Goal: Task Accomplishment & Management: Complete application form

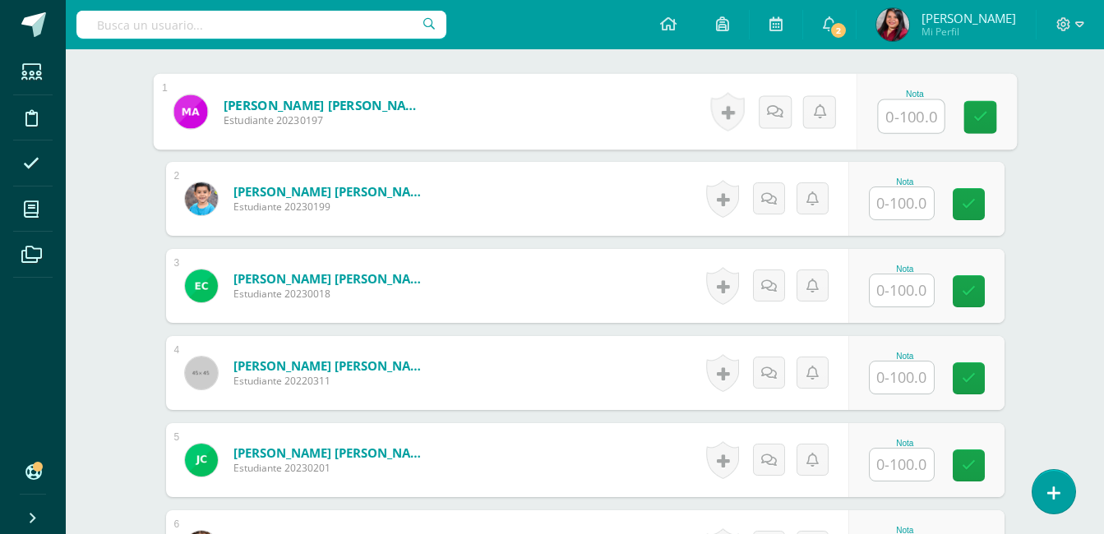
click at [894, 126] on input "text" at bounding box center [911, 116] width 66 height 33
type input "100"
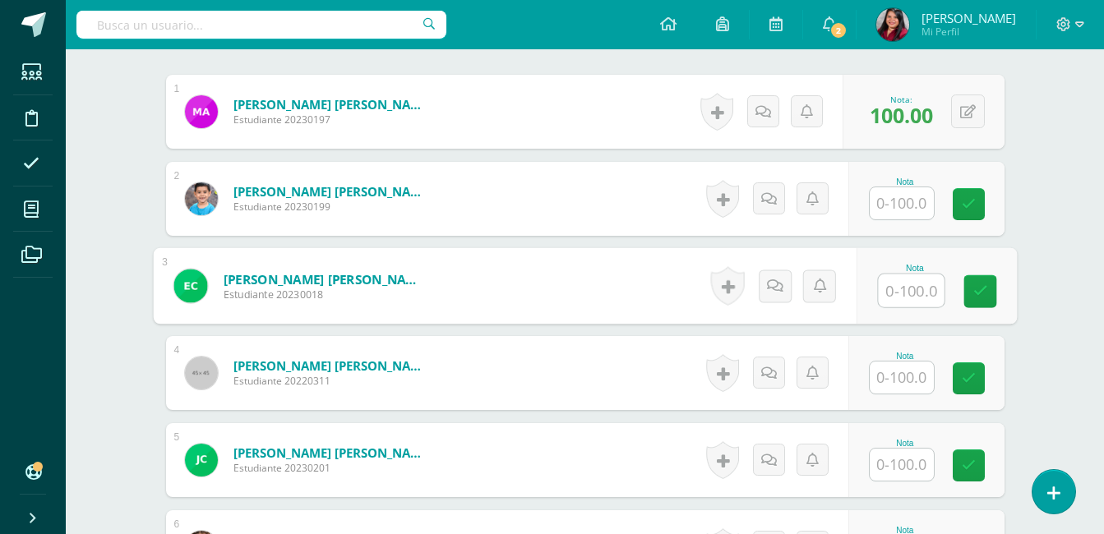
click at [904, 287] on input "text" at bounding box center [911, 290] width 66 height 33
type input "100"
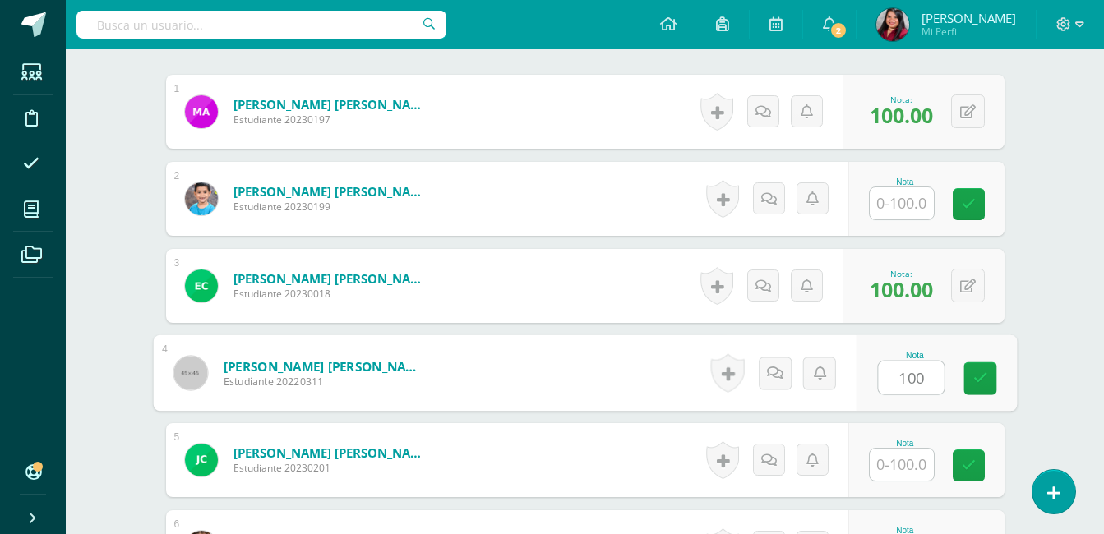
type input "100"
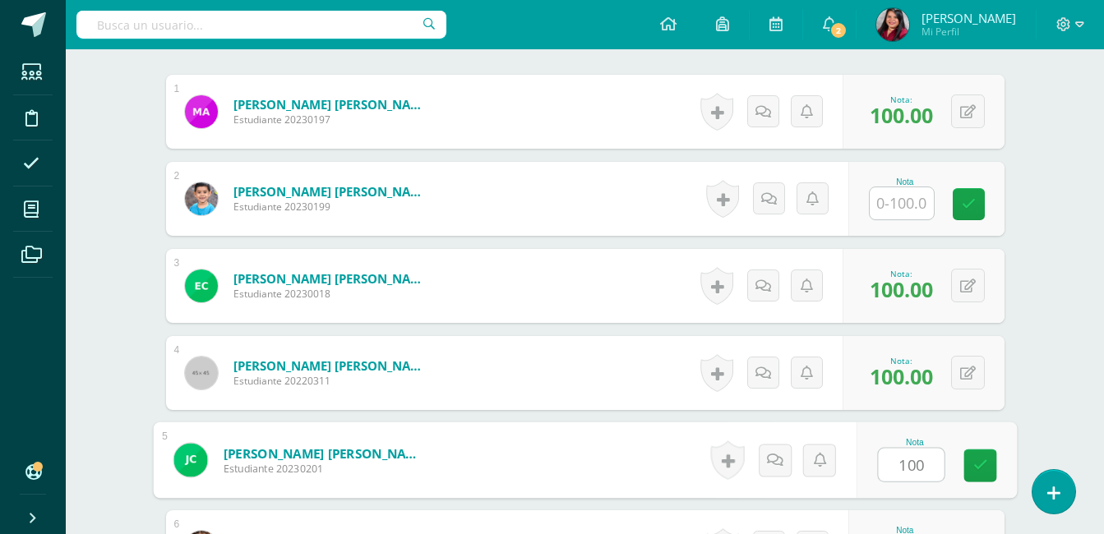
type input "100"
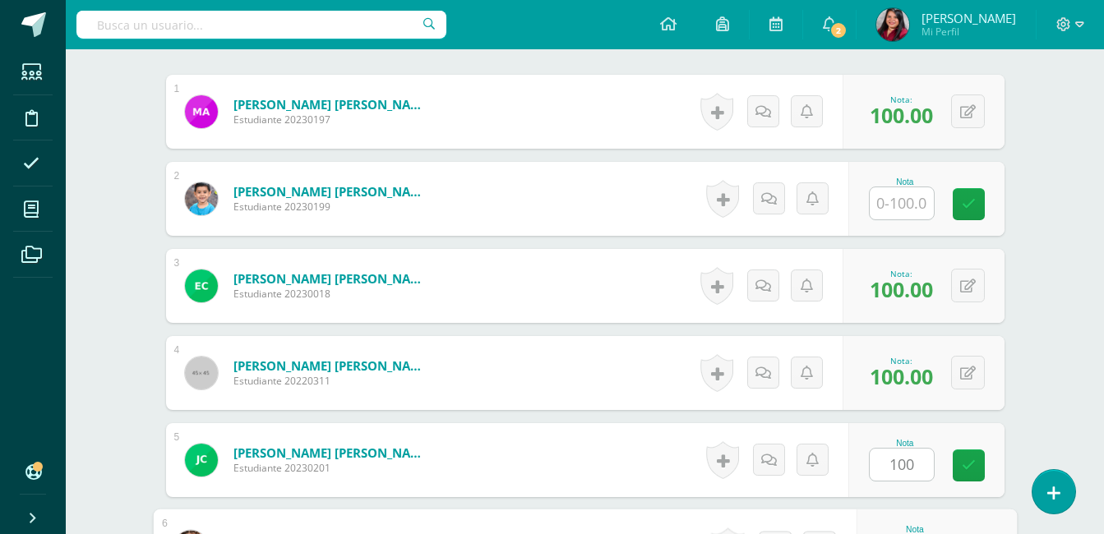
scroll to position [781, 0]
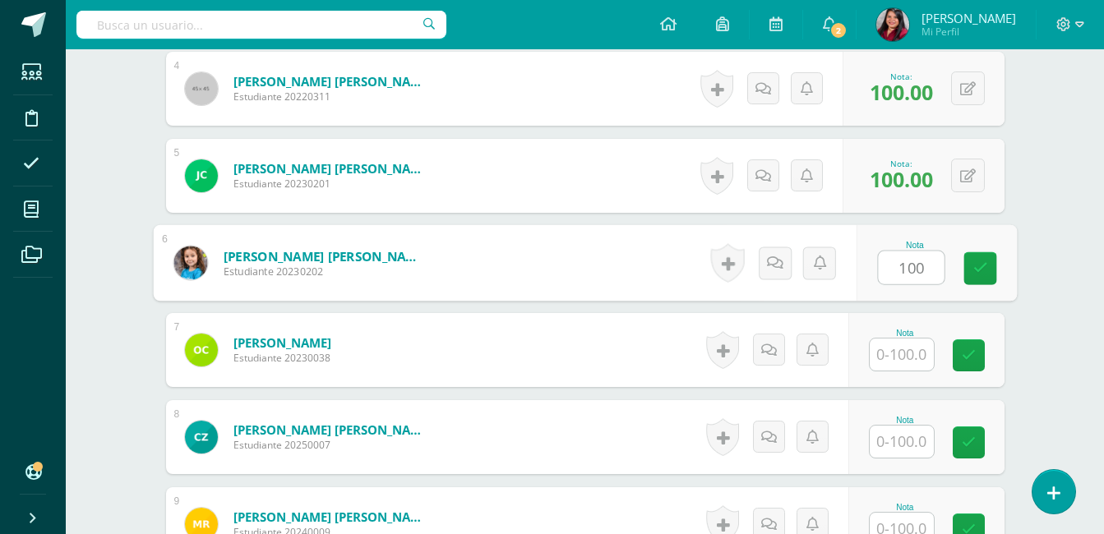
type input "100"
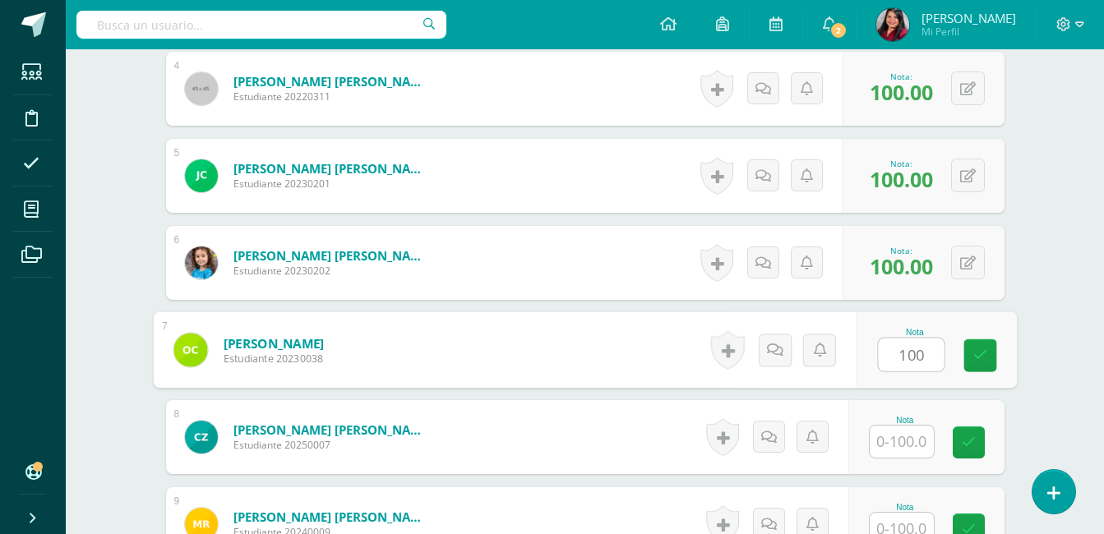
type input "100"
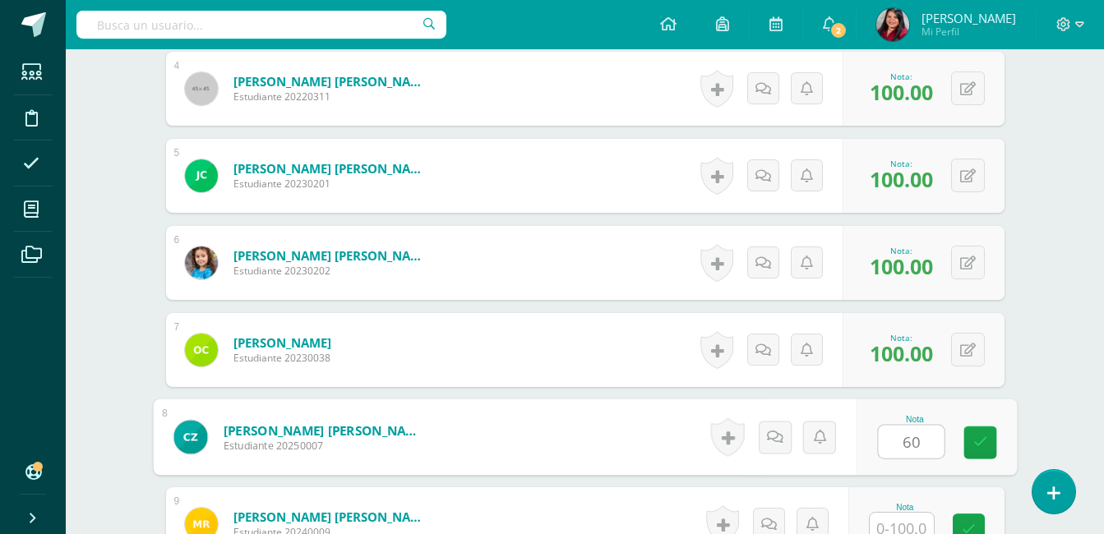
type input "60"
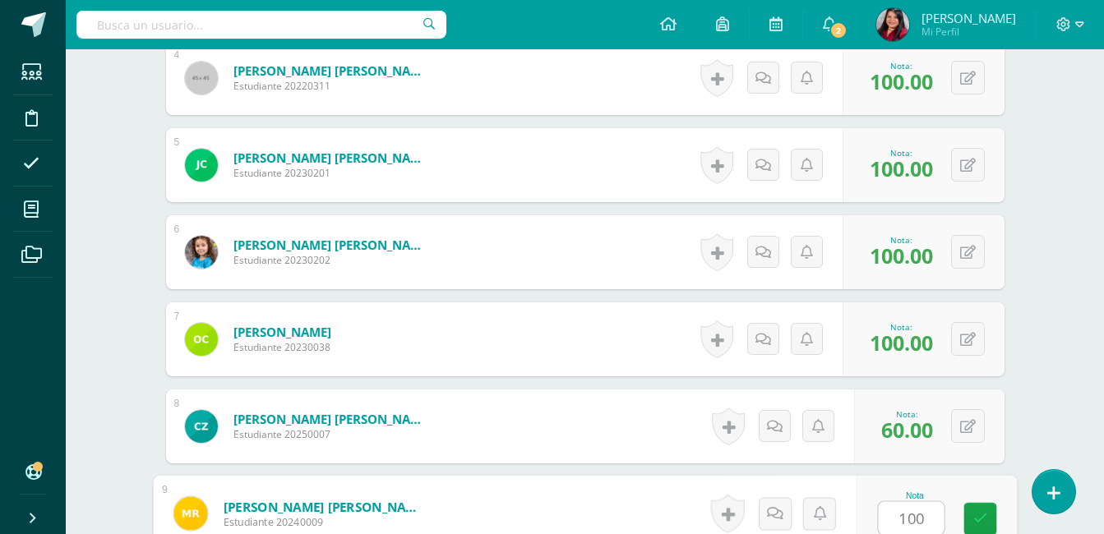
type input "100"
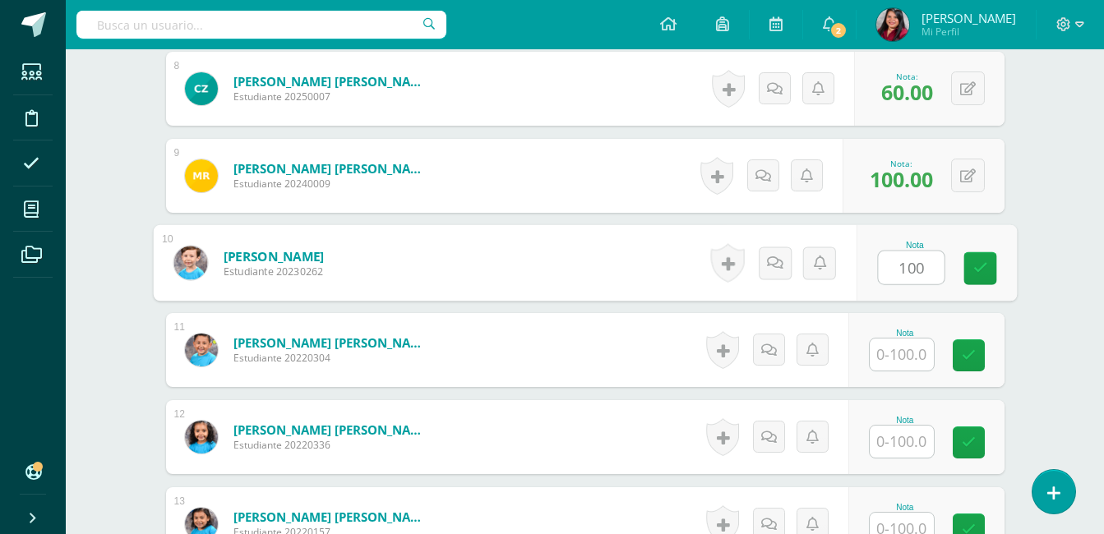
type input "100"
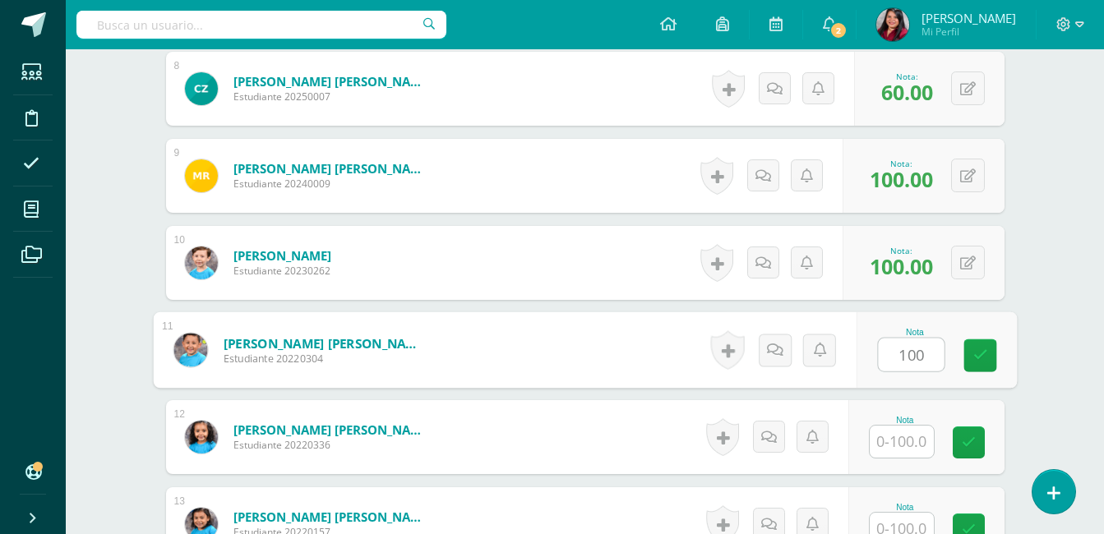
type input "100"
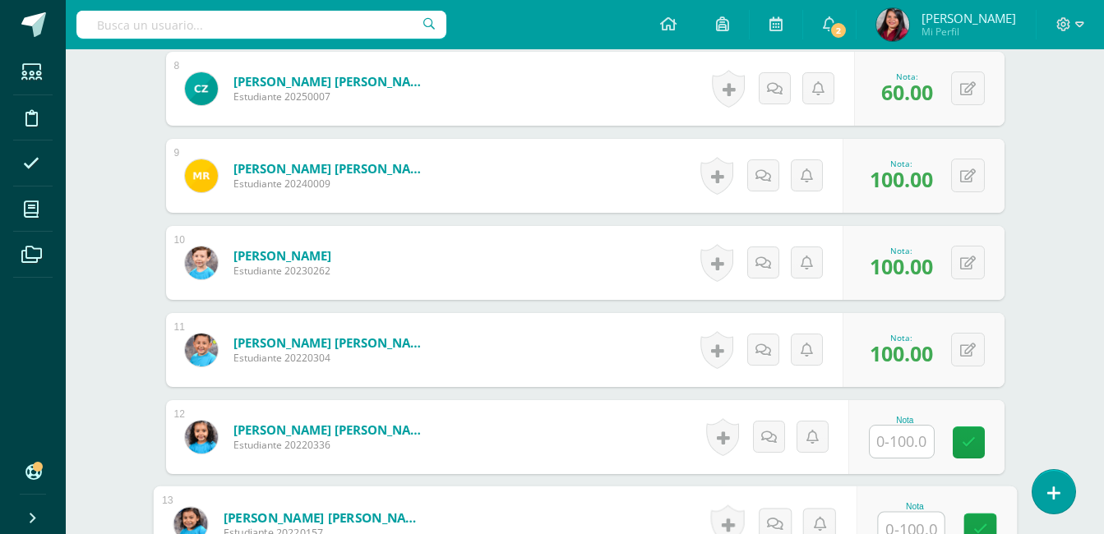
click at [896, 522] on input "text" at bounding box center [911, 529] width 66 height 33
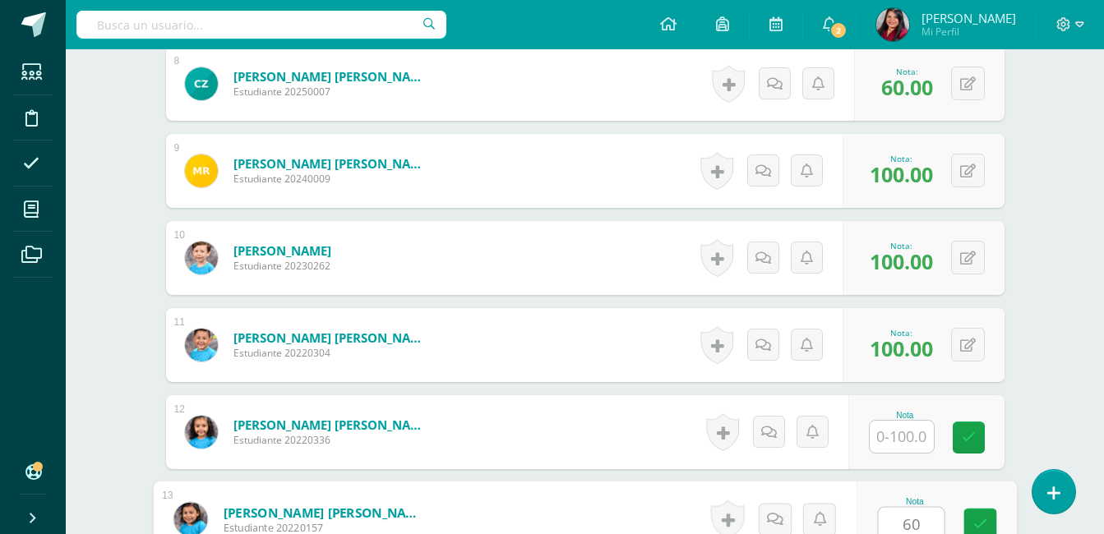
type input "60"
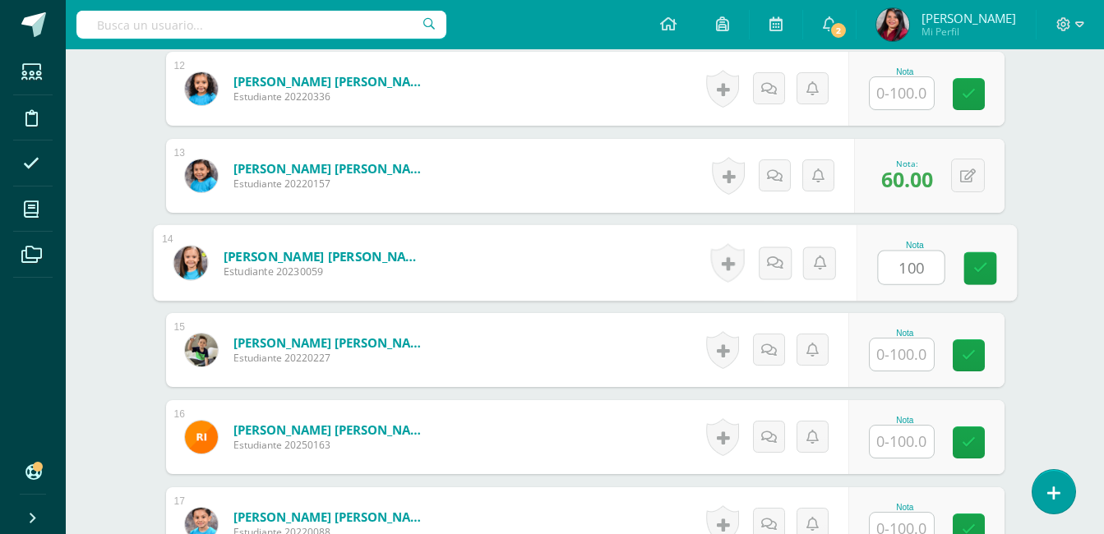
type input "100"
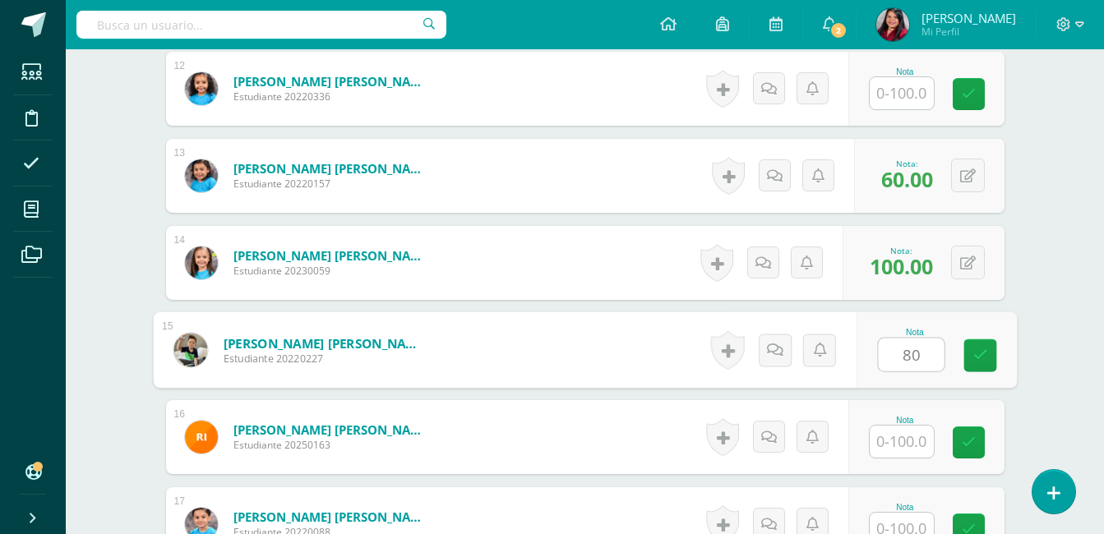
type input "80"
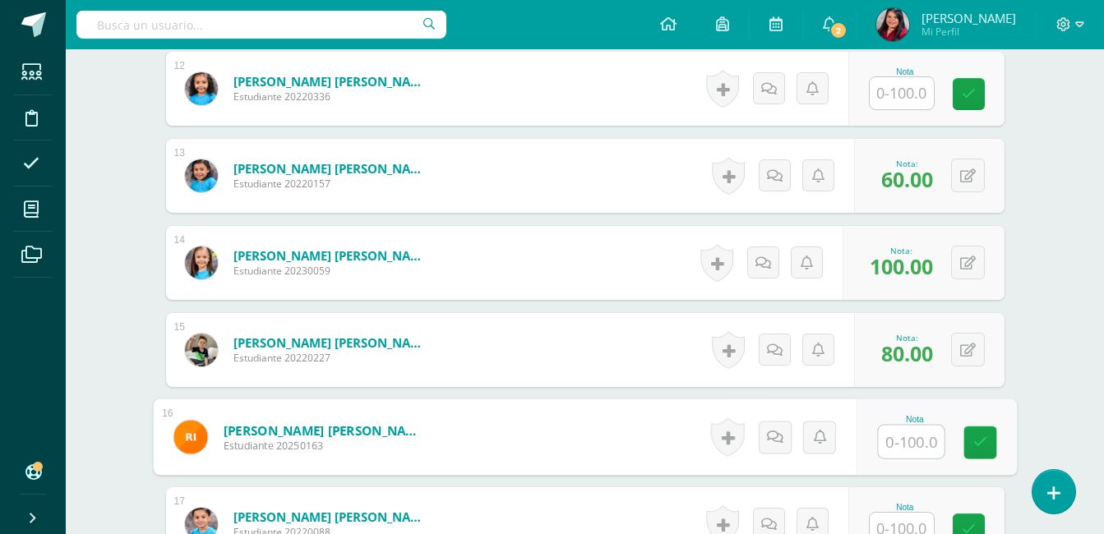
click at [897, 532] on input "text" at bounding box center [901, 529] width 64 height 32
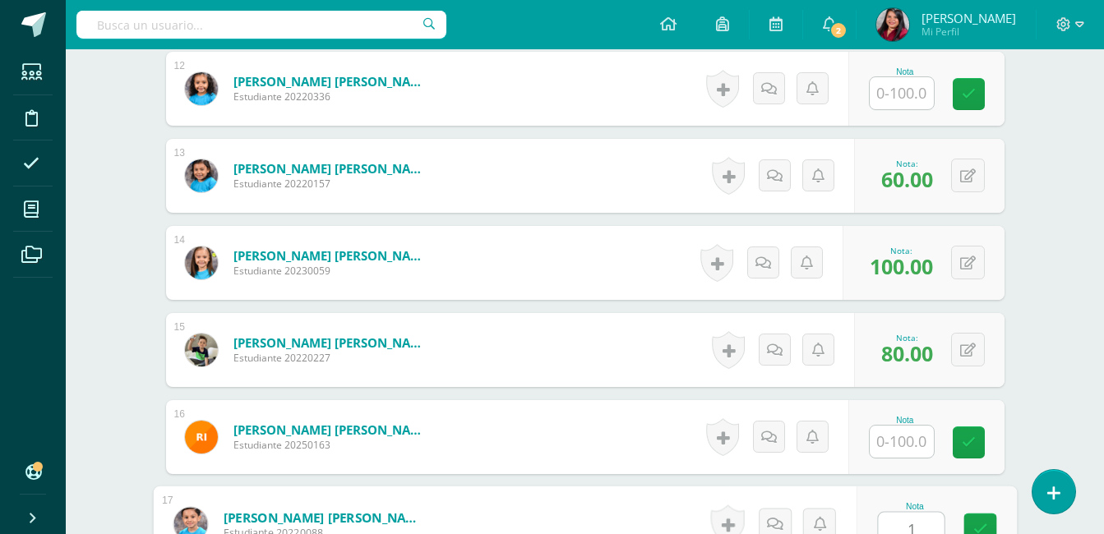
scroll to position [1482, 0]
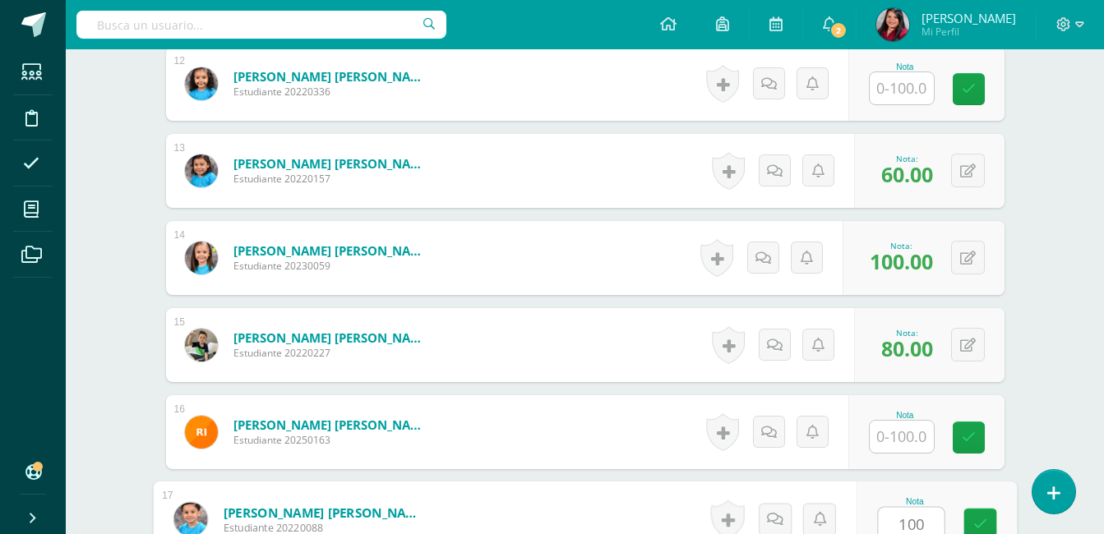
type input "100"
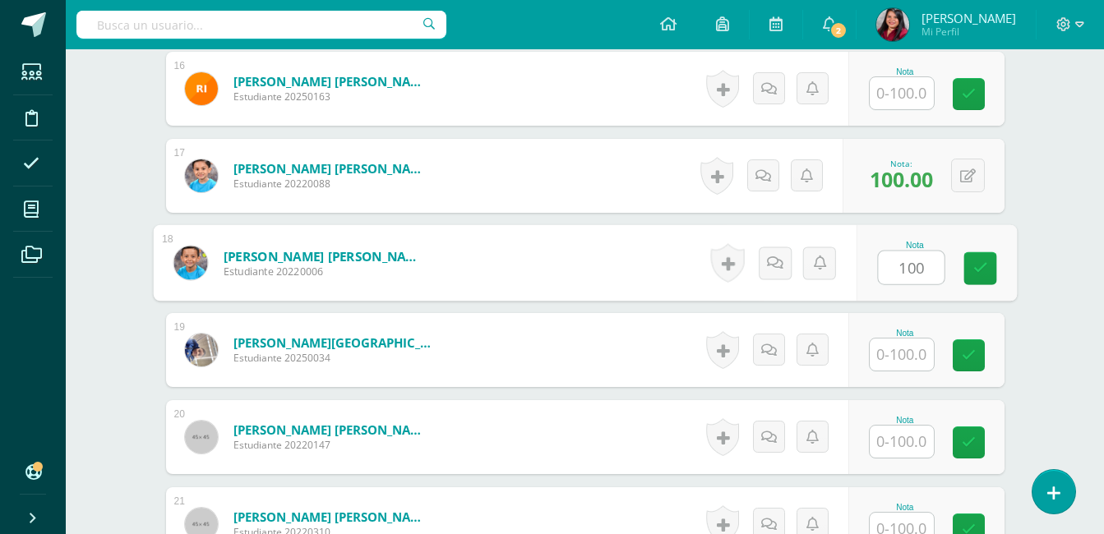
type input "100"
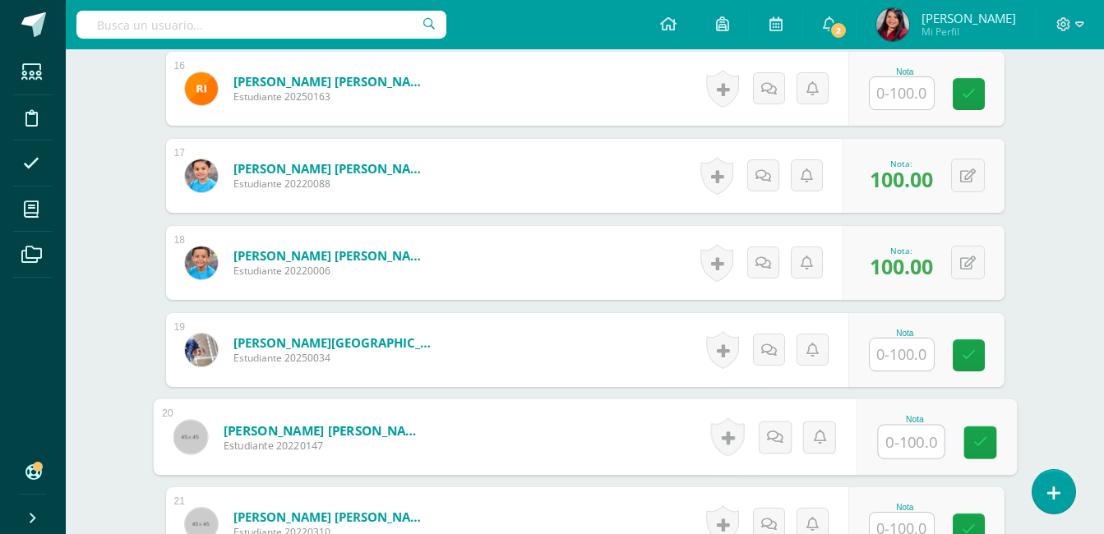
click at [900, 437] on input "text" at bounding box center [911, 442] width 66 height 33
click at [1021, 380] on div "¿Estás seguro que quieres eliminar esta actividad? Esto borrará la actividad y …" at bounding box center [585, 196] width 904 height 3719
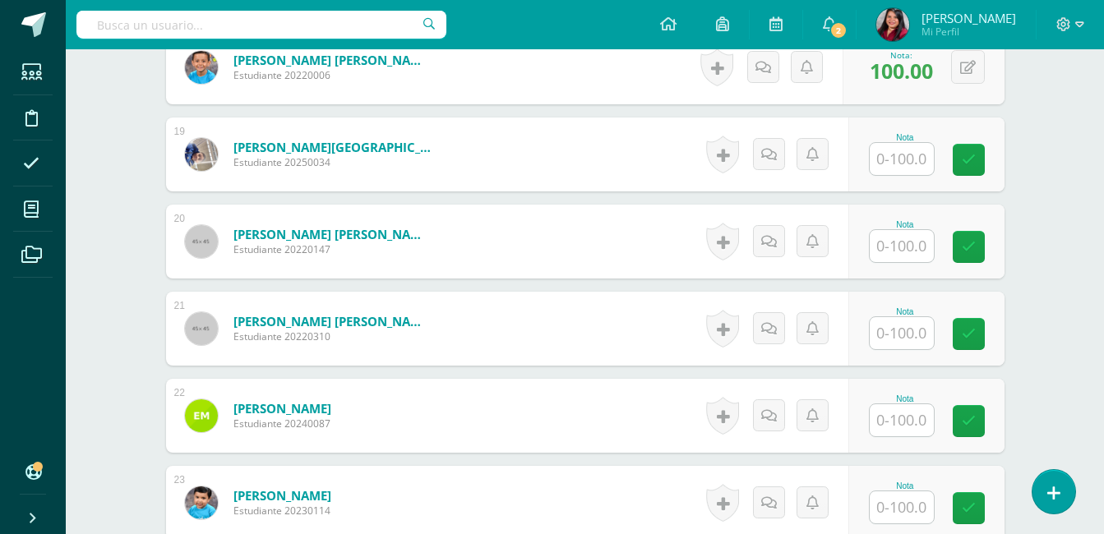
scroll to position [2023, 0]
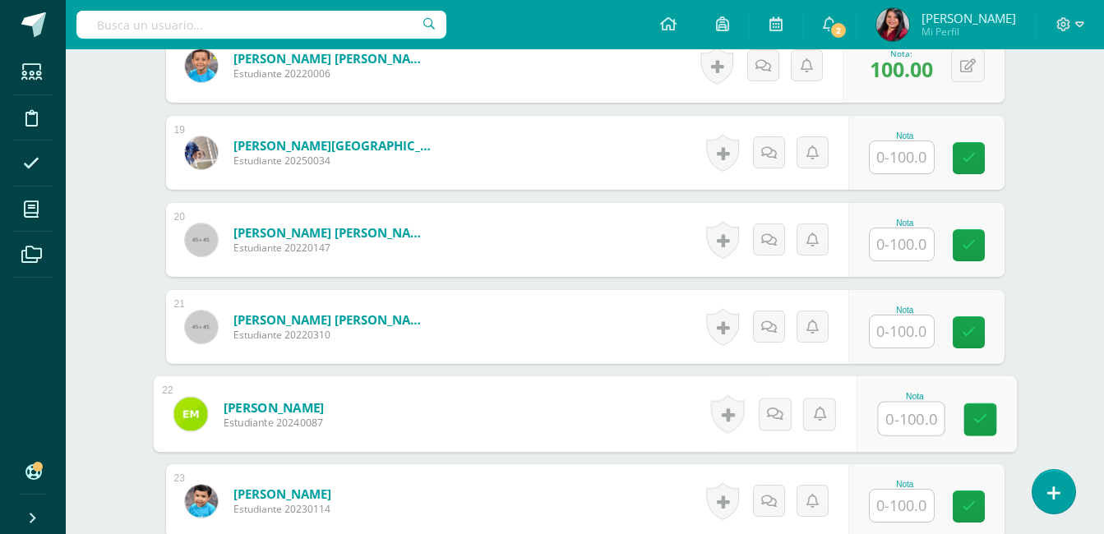
click at [913, 413] on input "text" at bounding box center [911, 419] width 66 height 33
type input "100"
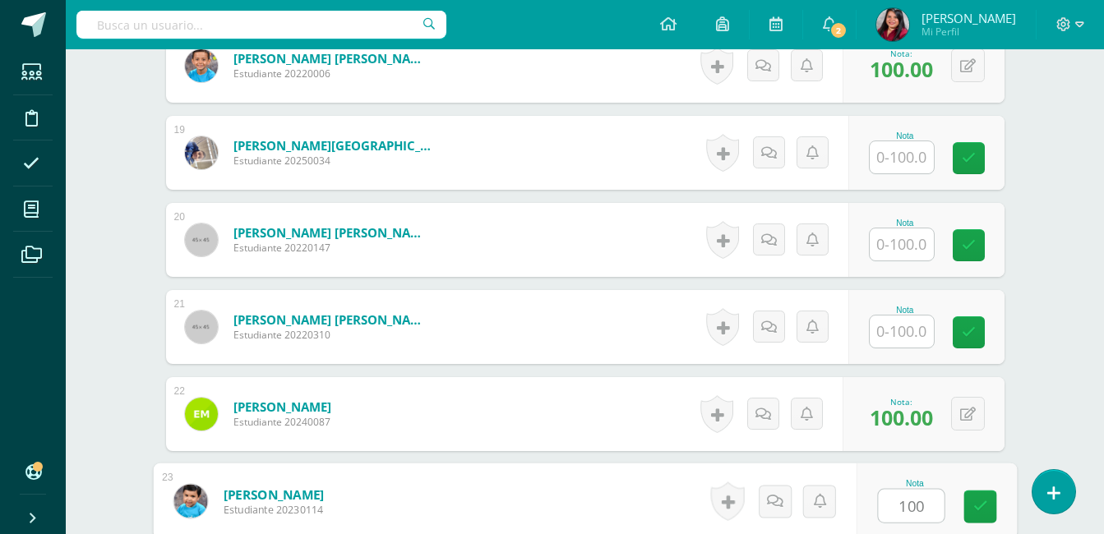
type input "100"
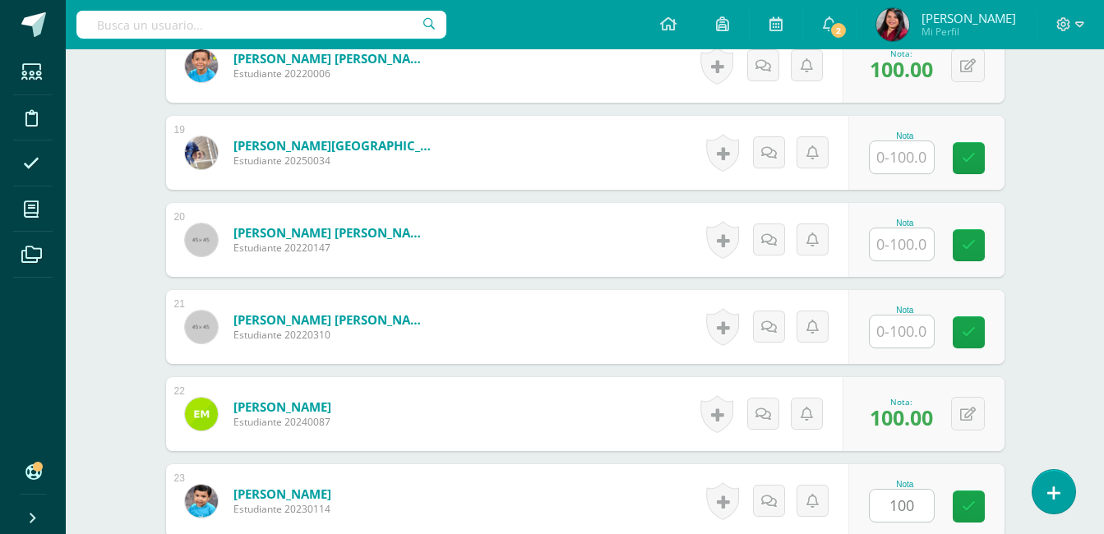
scroll to position [2349, 0]
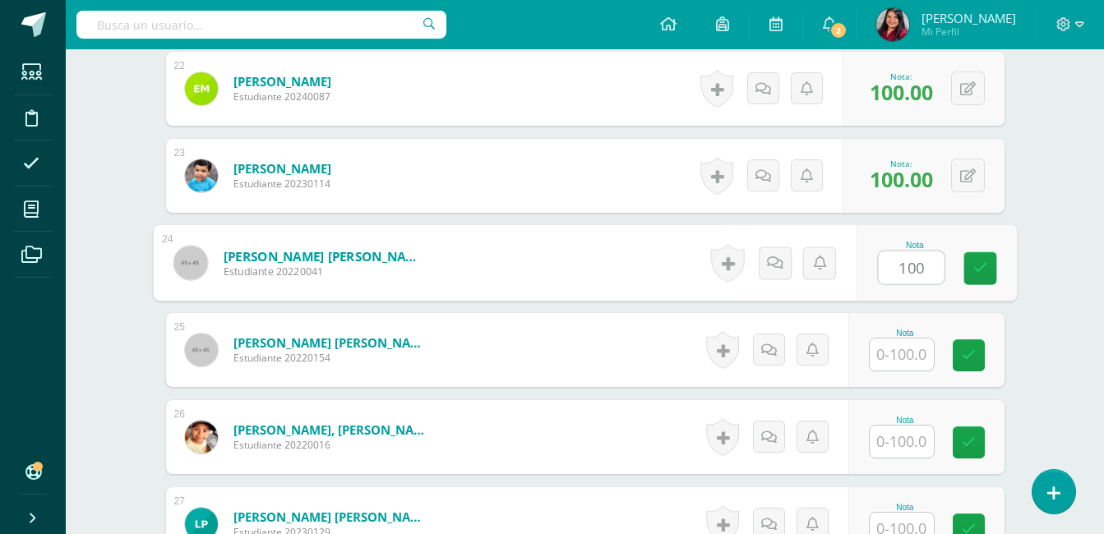
type input "100"
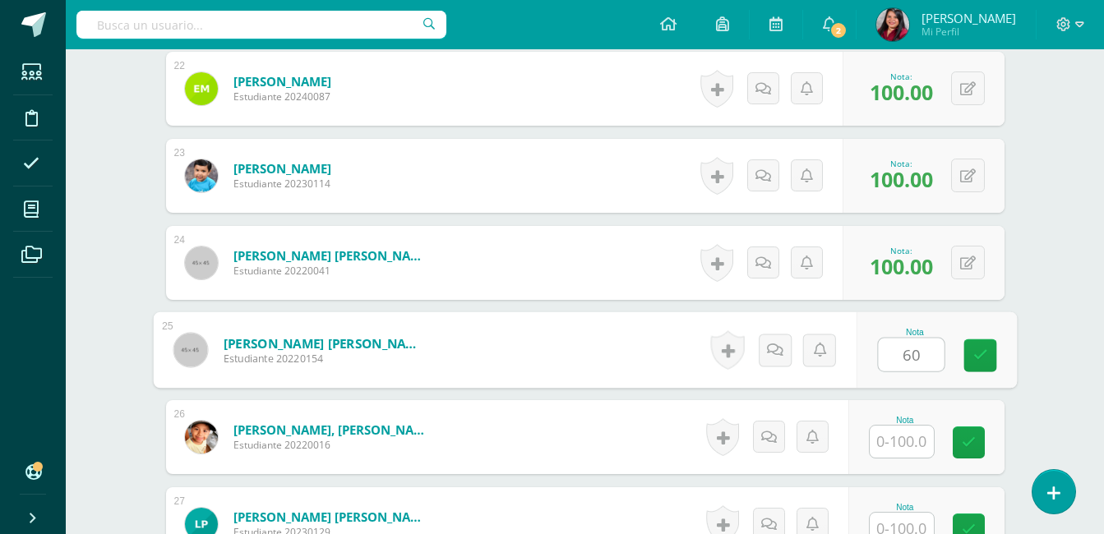
type input "60"
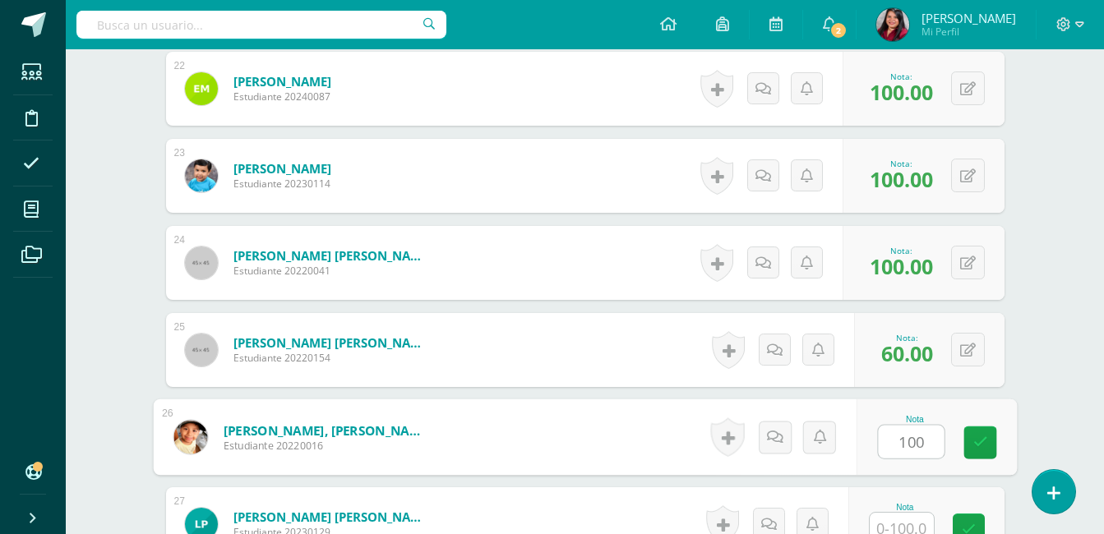
type input "100"
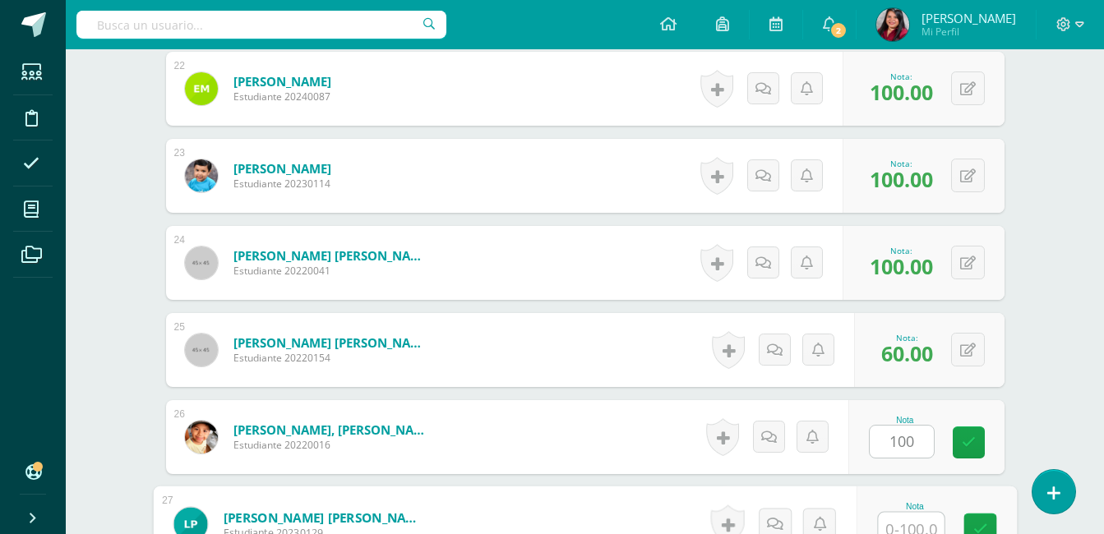
scroll to position [2359, 0]
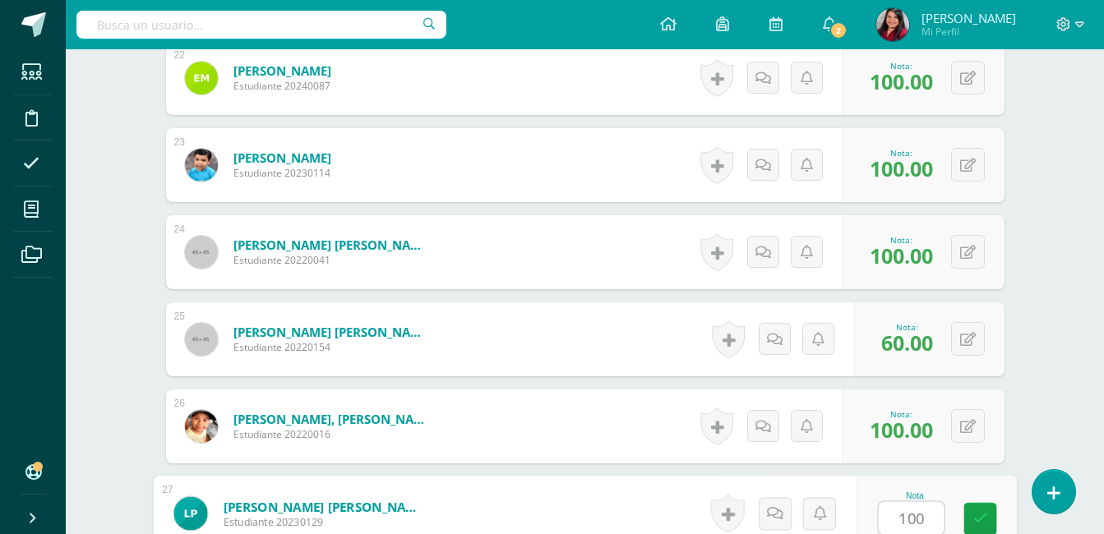
type input "100"
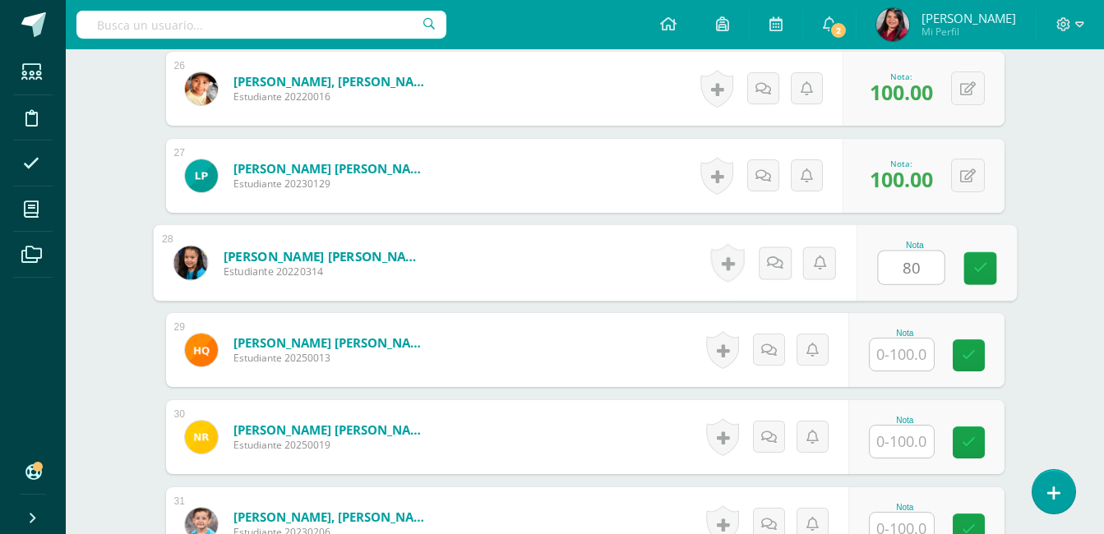
type input "80"
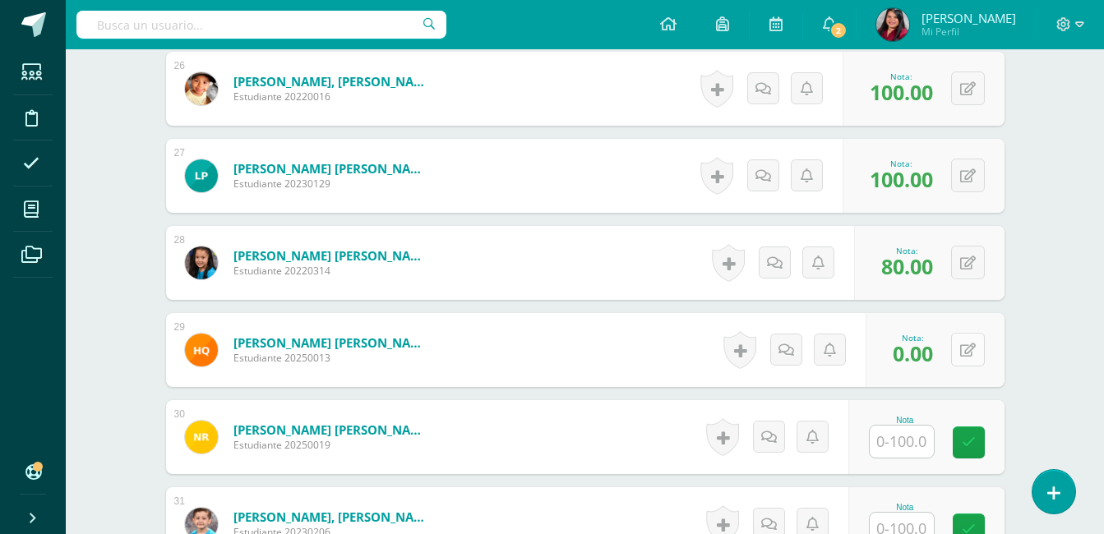
click at [966, 355] on button at bounding box center [968, 350] width 34 height 34
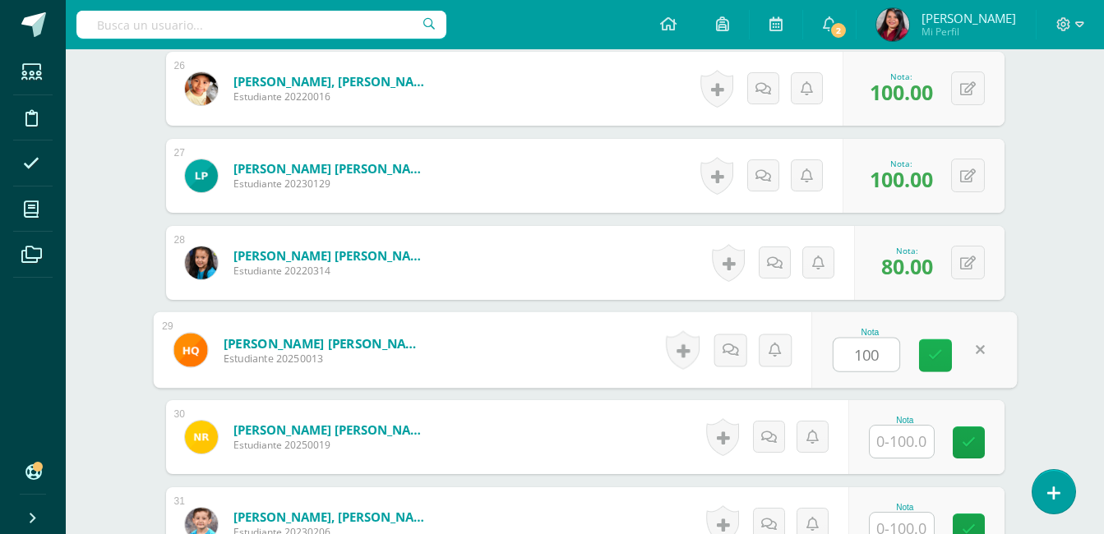
type input "100"
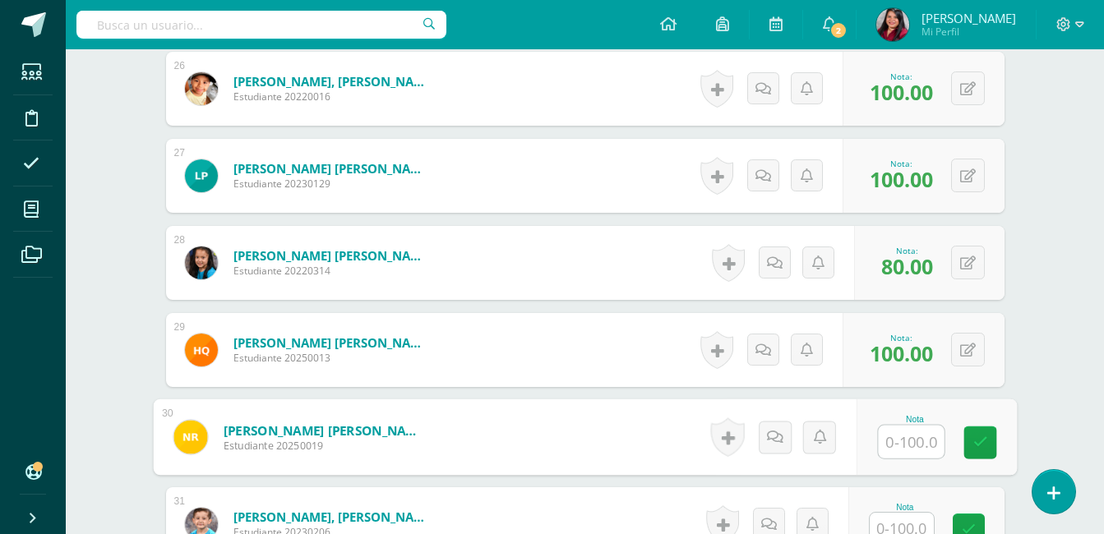
click at [909, 514] on input "text" at bounding box center [901, 529] width 64 height 32
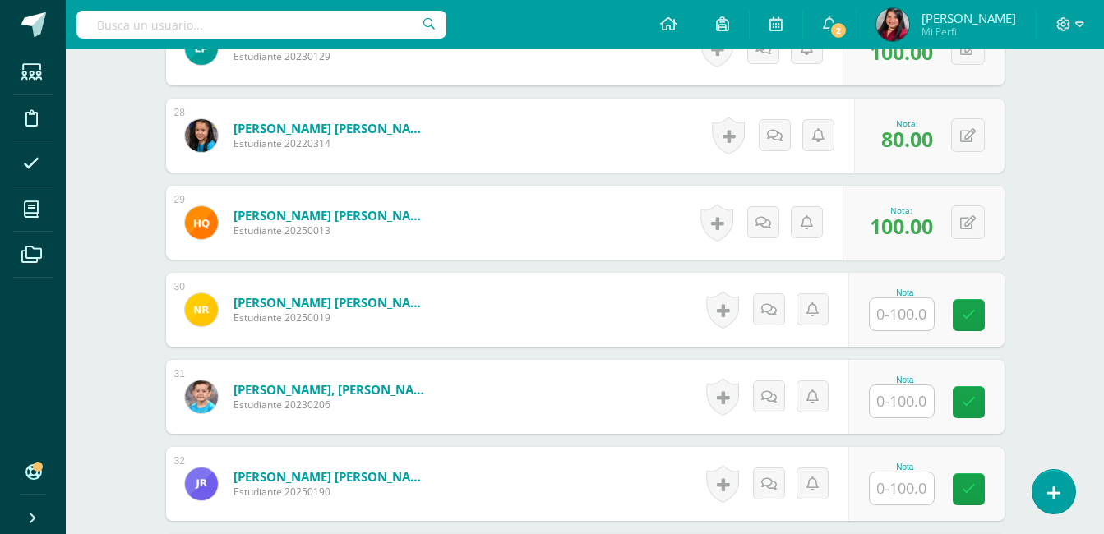
scroll to position [2829, 0]
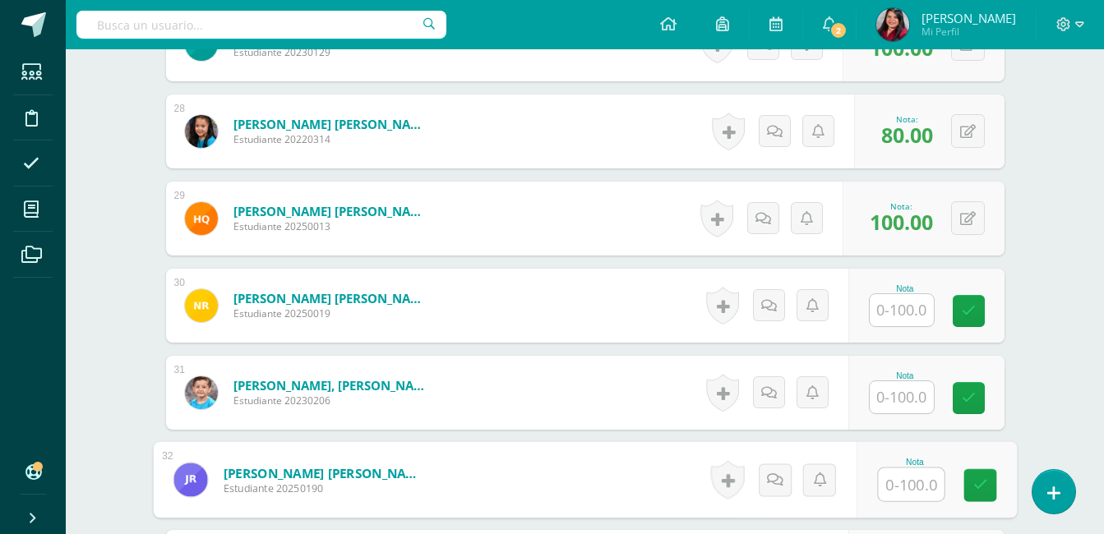
click at [904, 476] on input "text" at bounding box center [911, 484] width 66 height 33
type input "100"
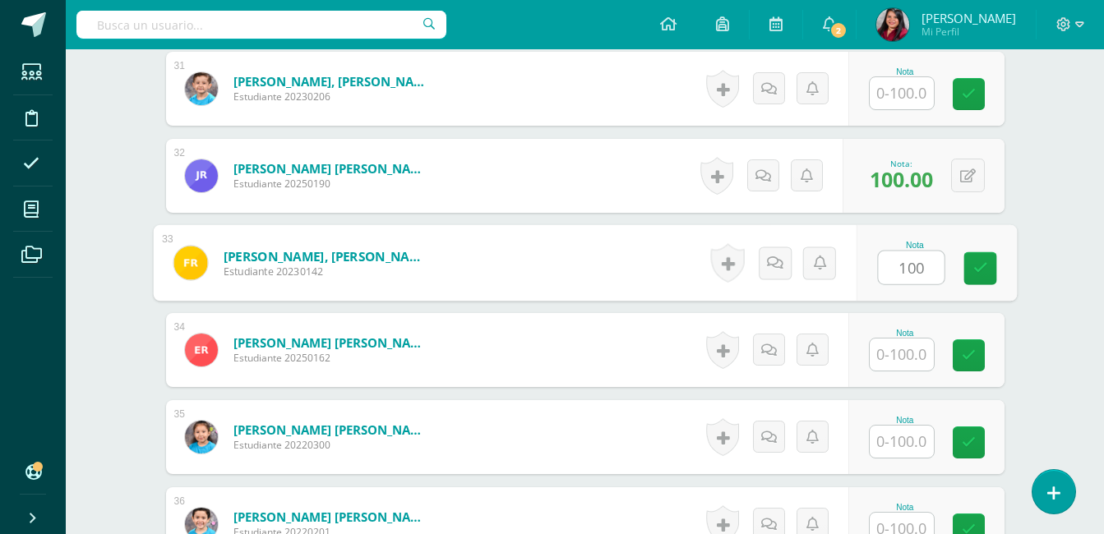
type input "100"
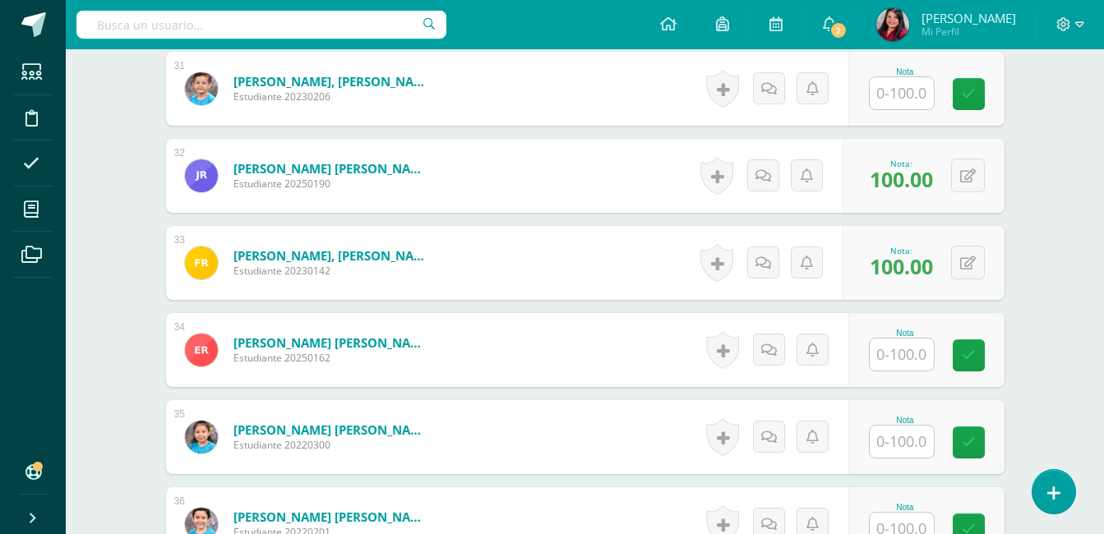
click at [906, 458] on div at bounding box center [902, 442] width 66 height 34
click at [906, 447] on input "text" at bounding box center [911, 442] width 66 height 33
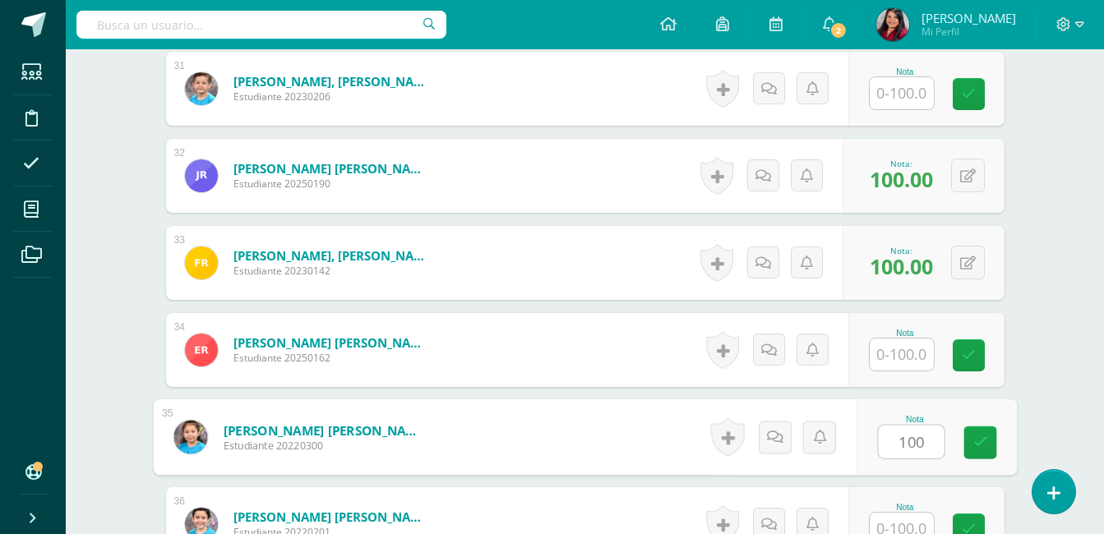
type input "100"
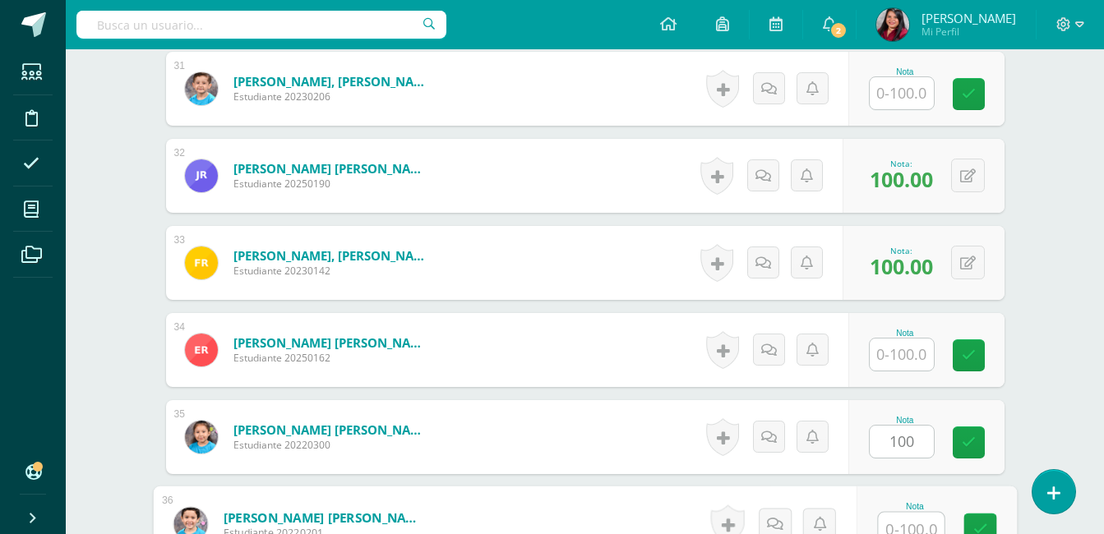
scroll to position [3143, 0]
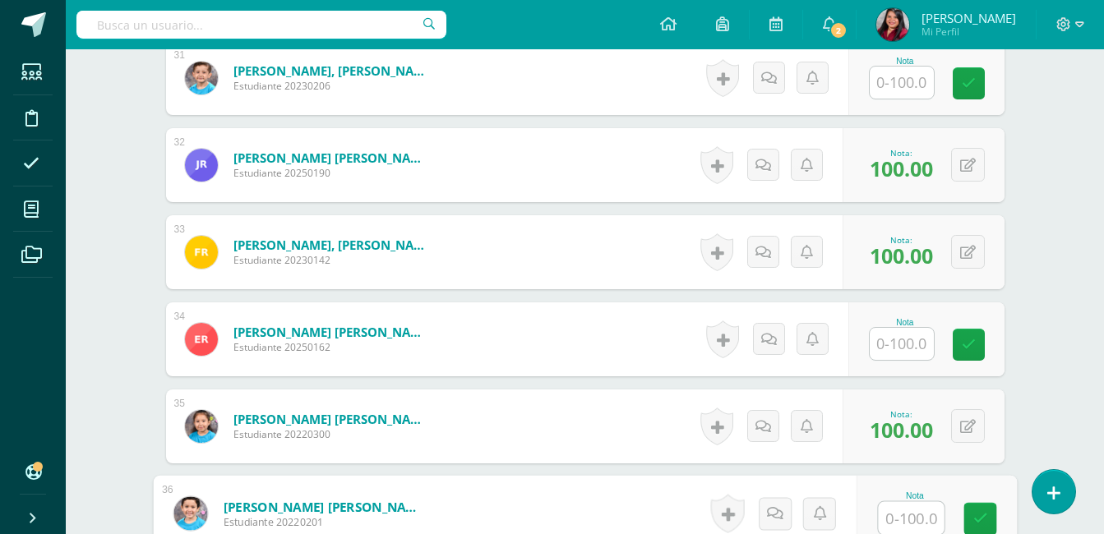
click at [906, 513] on input "text" at bounding box center [911, 518] width 66 height 33
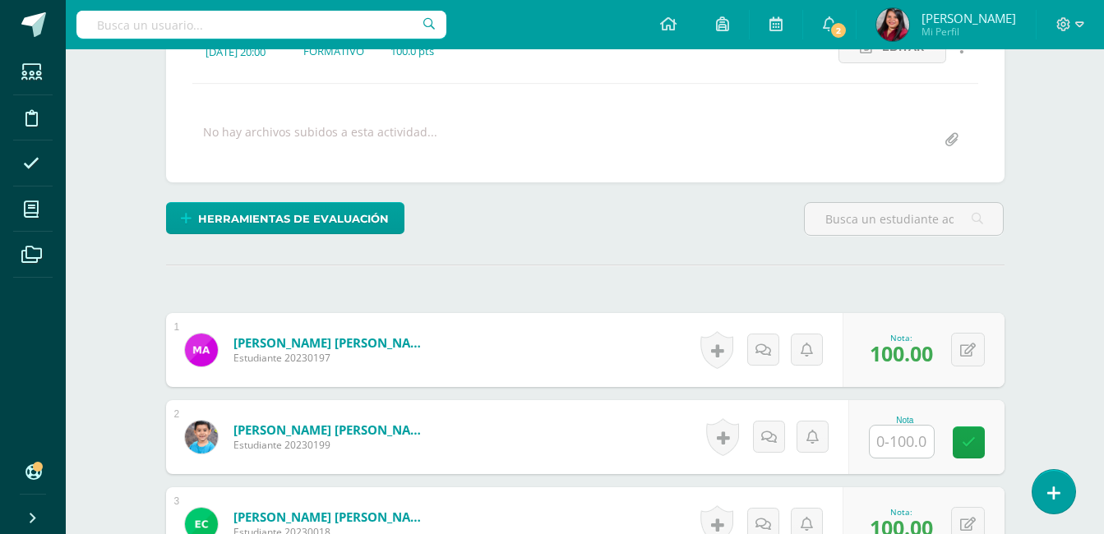
scroll to position [0, 0]
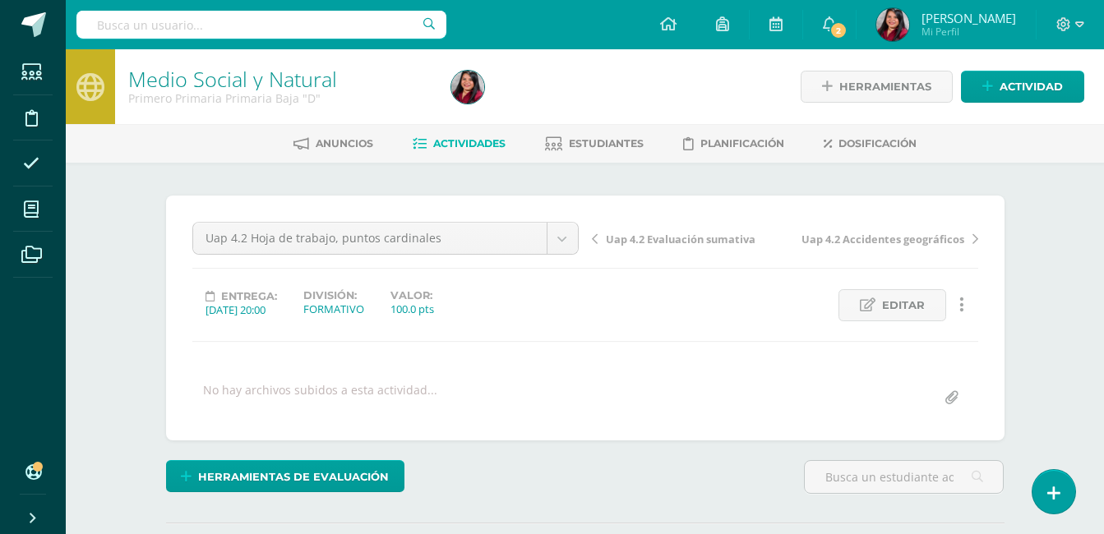
click at [462, 151] on link "Actividades" at bounding box center [459, 144] width 93 height 26
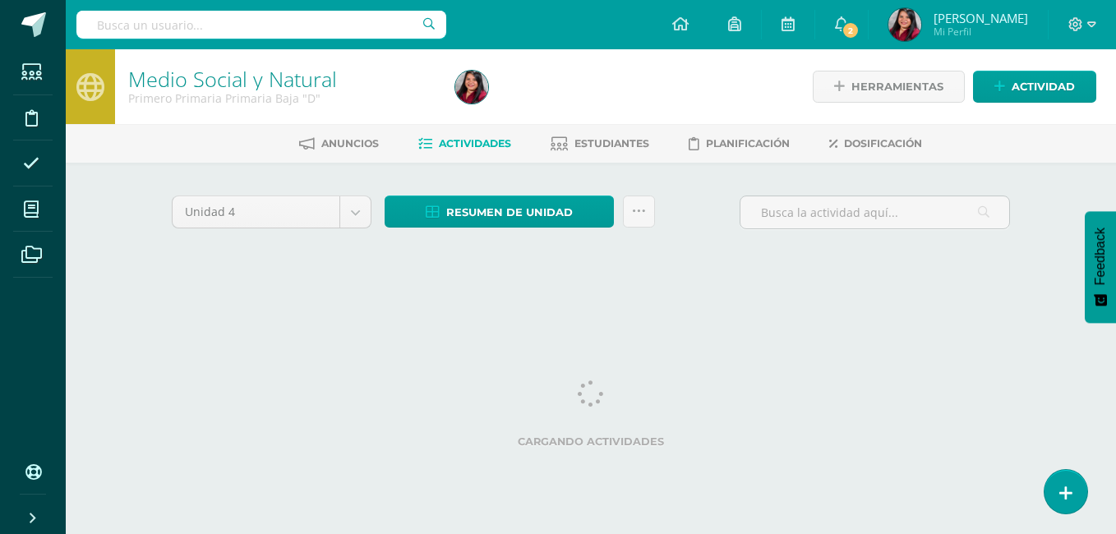
click at [599, 149] on span "Estudiantes" at bounding box center [611, 143] width 75 height 12
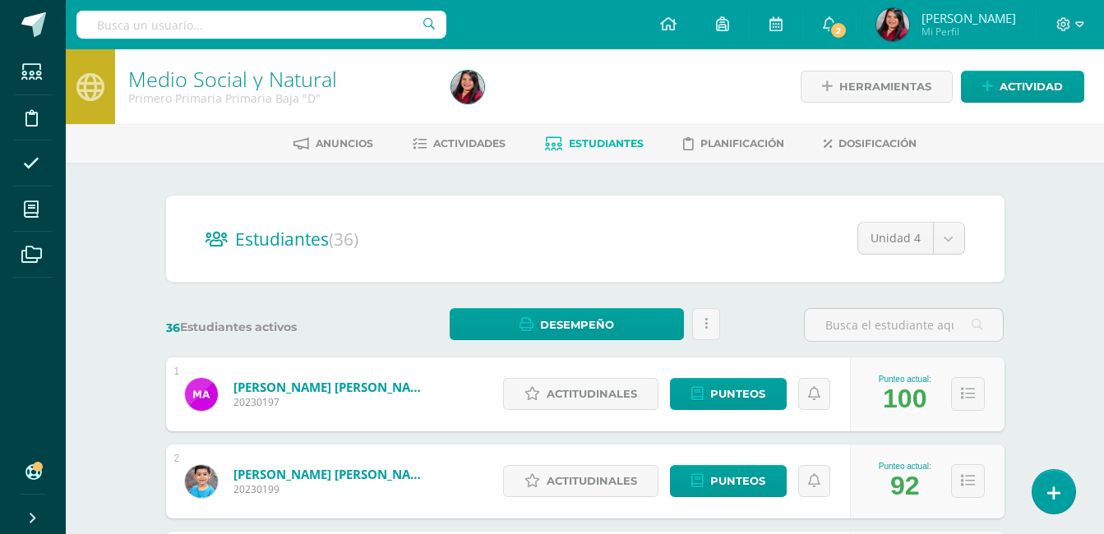
click at [487, 145] on span "Actividades" at bounding box center [469, 143] width 72 height 12
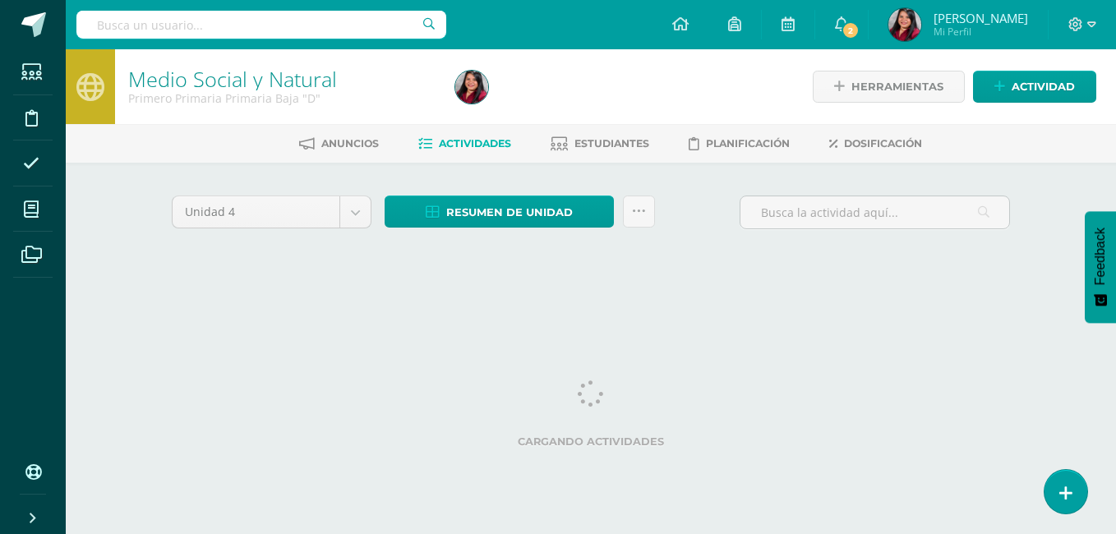
click at [628, 19] on div "Configuración Cerrar sesión Angelica Mi Perfil 2 2 Avisos 261 avisos sin leer A…" at bounding box center [591, 24] width 1050 height 49
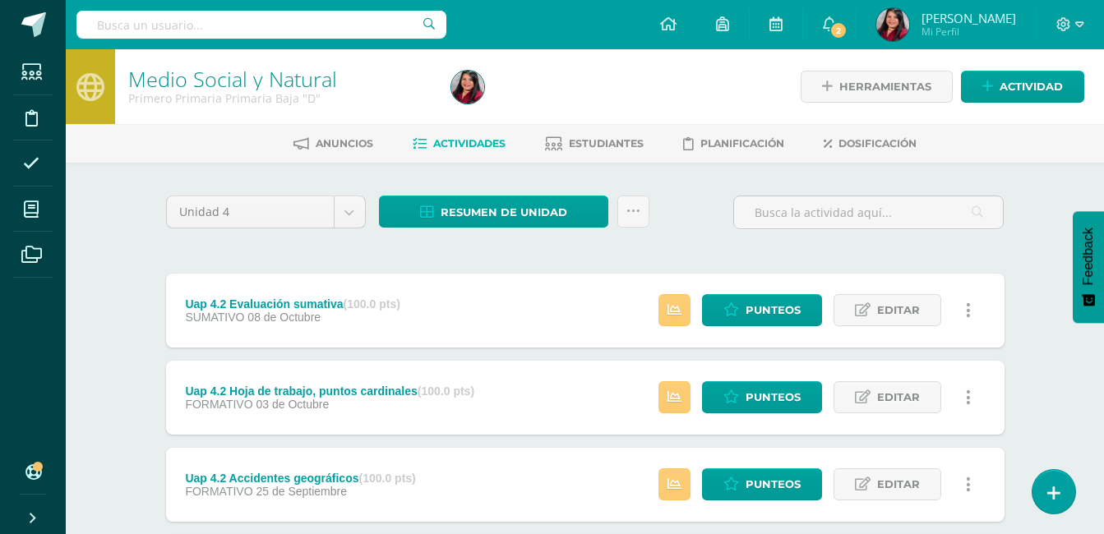
click at [111, 360] on div "Medio Social y Natural Primero Primaria Primaria Baja "D" Herramientas Detalle …" at bounding box center [585, 470] width 1038 height 843
click at [116, 293] on div "Medio Social y Natural Primero Primaria Primaria Baja "D" Herramientas Detalle …" at bounding box center [585, 470] width 1038 height 843
click at [602, 39] on div "Configuración Cerrar sesión Angelica Mi Perfil 2 2 Avisos 261 avisos sin leer A…" at bounding box center [585, 24] width 1038 height 49
